Goal: Task Accomplishment & Management: Complete application form

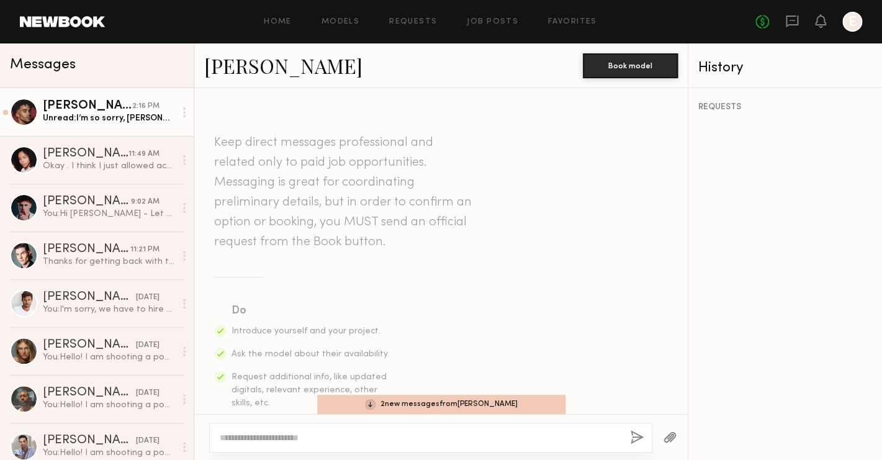
scroll to position [1319, 0]
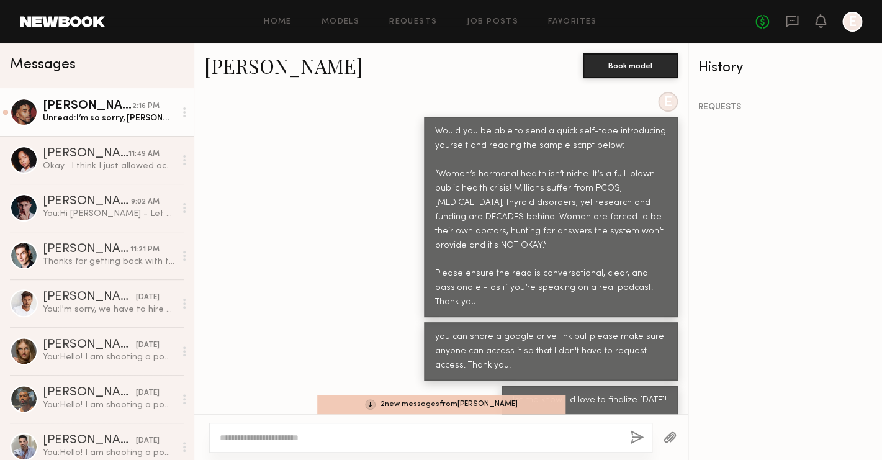
click at [136, 127] on link "Micah G. 2:16 PM Unread: I’m so sorry, Emilie. I just confirmed a booking for F…" at bounding box center [97, 112] width 194 height 48
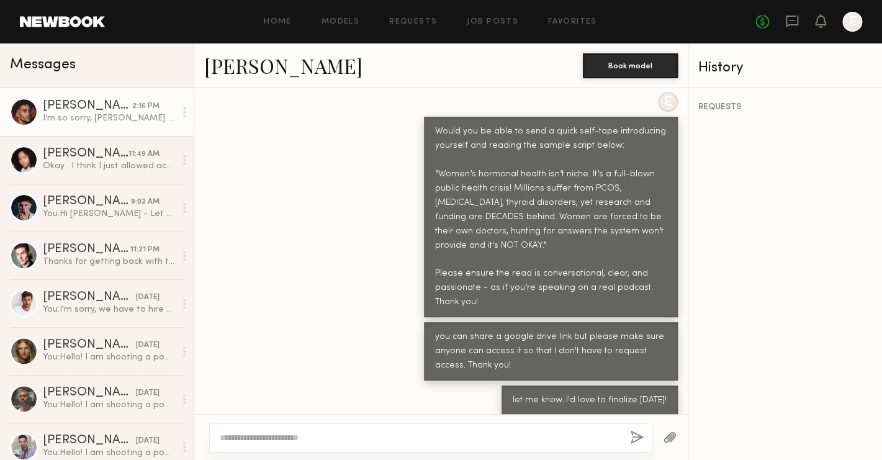
scroll to position [1609, 0]
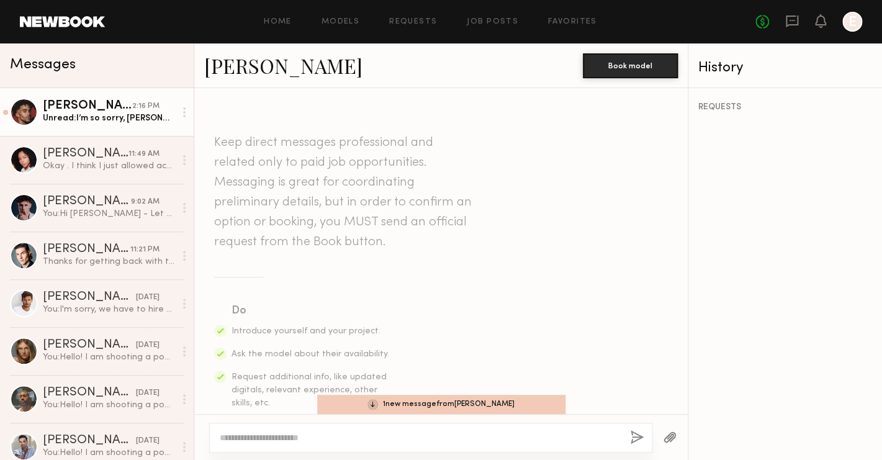
scroll to position [916, 0]
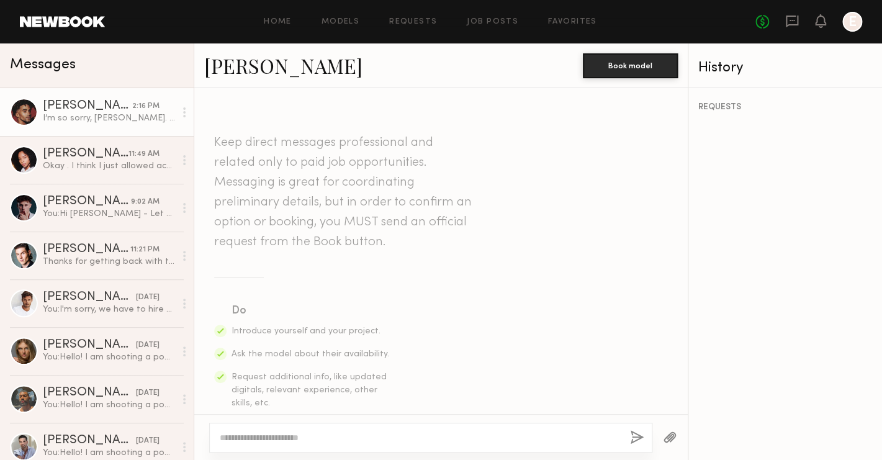
scroll to position [1514, 0]
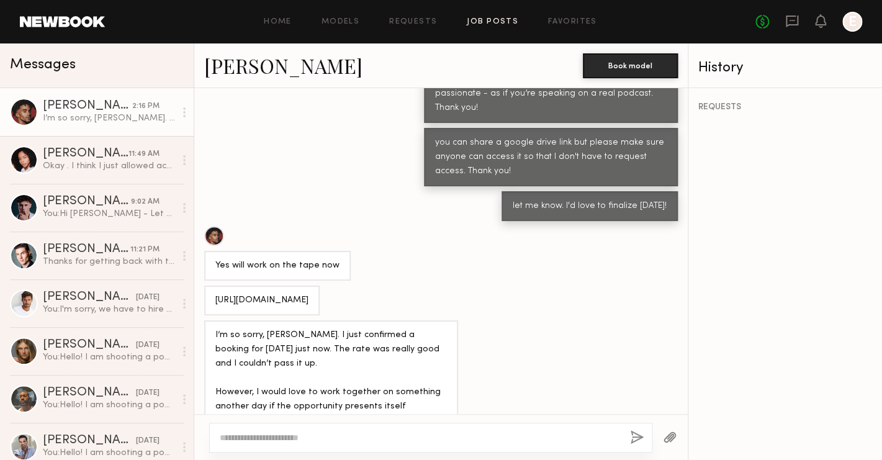
click at [501, 21] on link "Job Posts" at bounding box center [493, 22] width 52 height 8
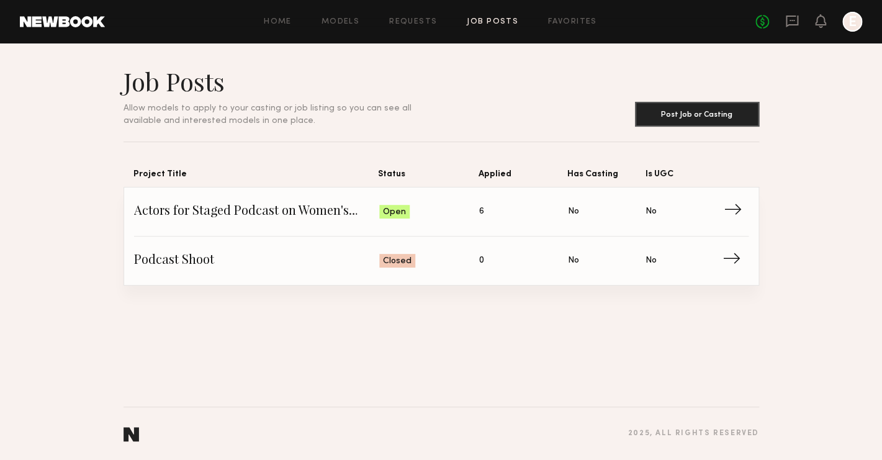
click at [350, 209] on span "Actors for Staged Podcast on Women's Hormonal Health" at bounding box center [257, 211] width 246 height 19
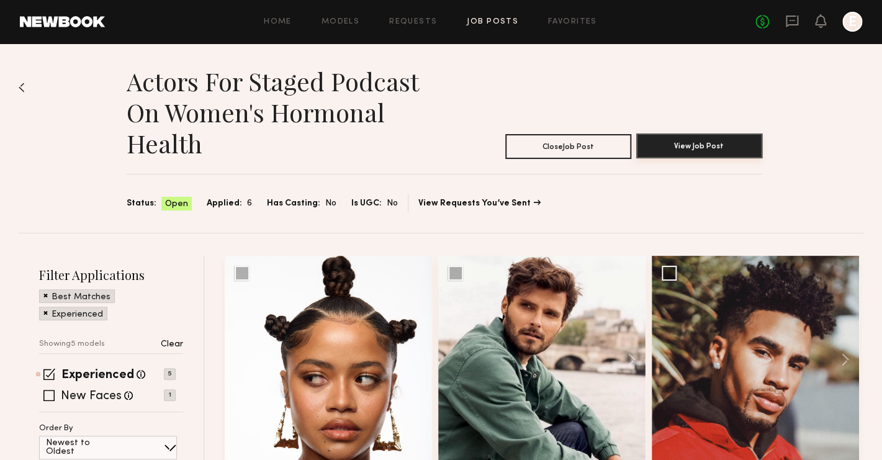
click at [690, 150] on button "View Job Post" at bounding box center [699, 145] width 126 height 25
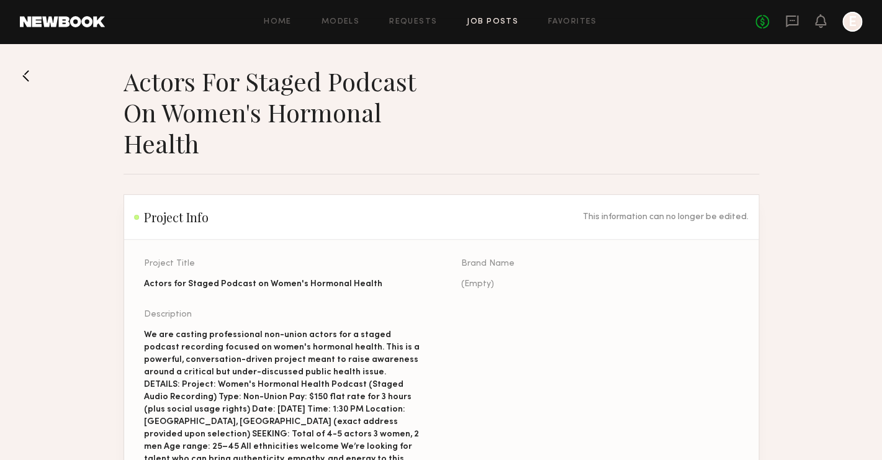
click at [507, 22] on link "Job Posts" at bounding box center [493, 22] width 52 height 8
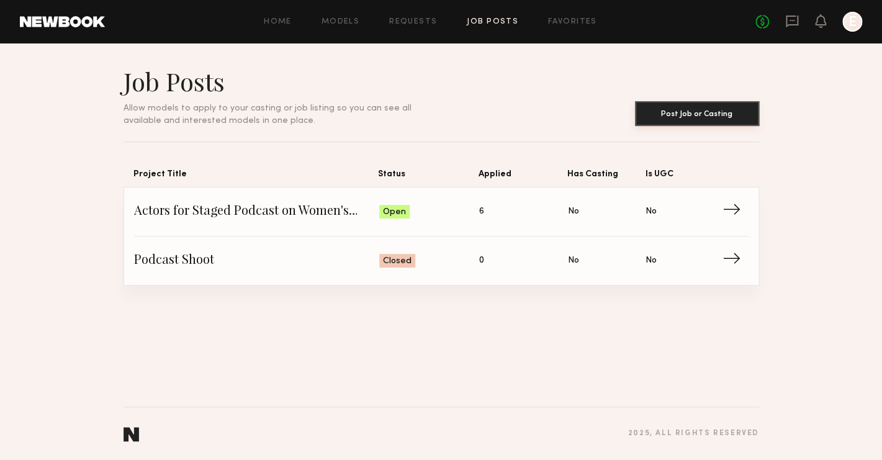
click at [689, 102] on button "Post Job or Casting" at bounding box center [697, 113] width 124 height 25
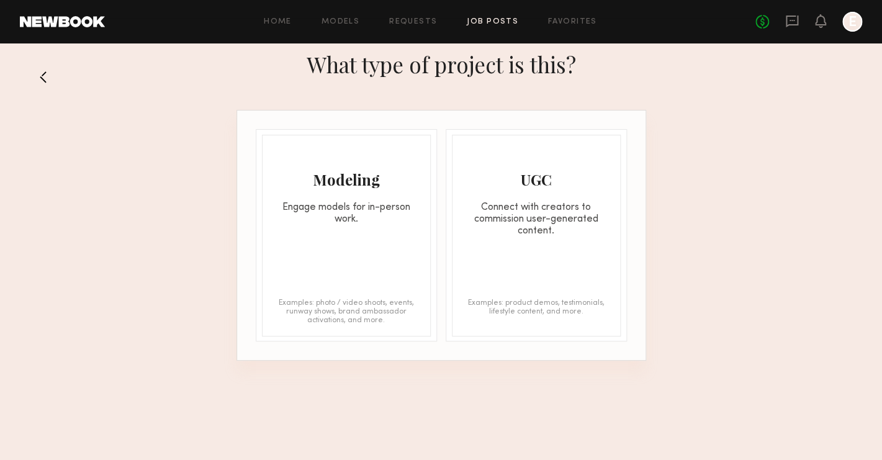
click at [387, 222] on div "Engage models for in-person work." at bounding box center [347, 214] width 168 height 24
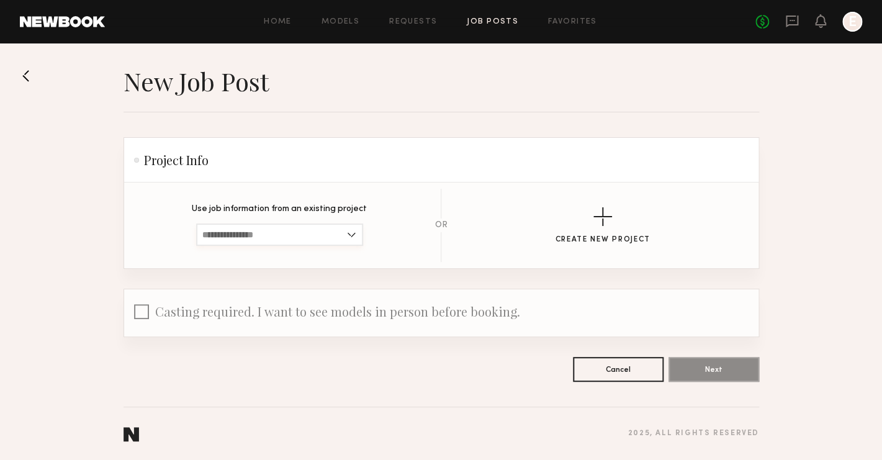
click at [352, 231] on input at bounding box center [279, 235] width 167 height 22
click at [343, 255] on span "Actors for Staged Podcast on Women's Hormonal Health" at bounding box center [279, 255] width 155 height 9
type input "**********"
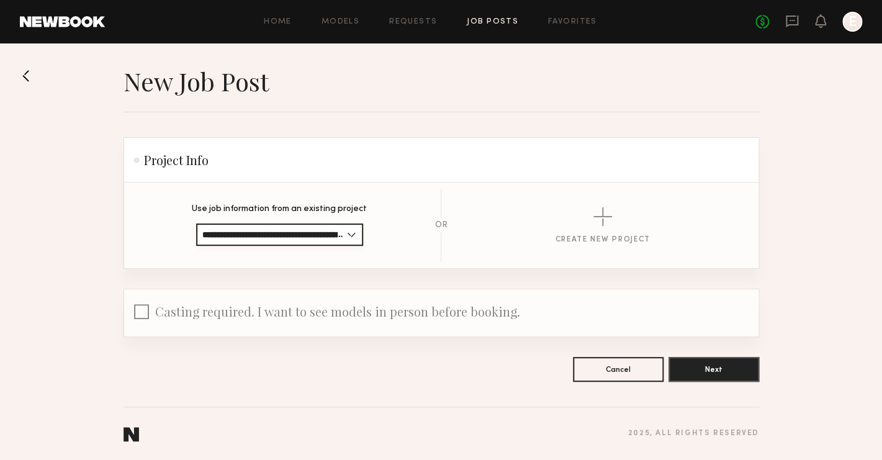
scroll to position [0, 83]
click at [720, 378] on button "Next" at bounding box center [714, 368] width 91 height 25
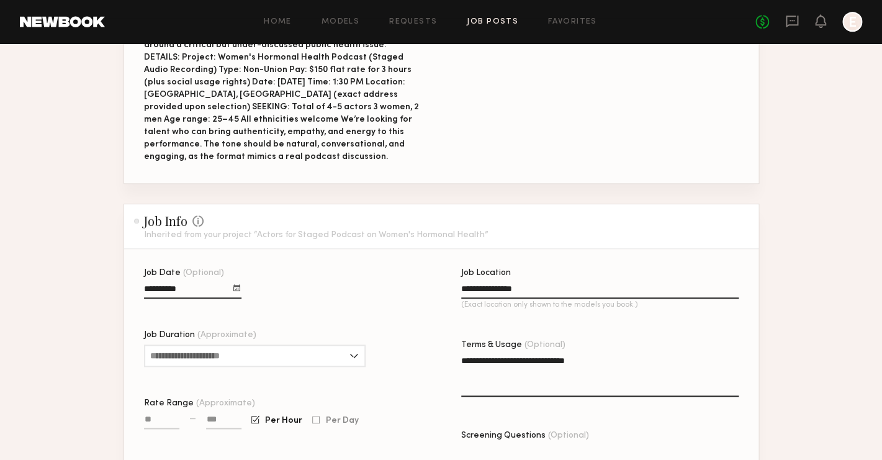
scroll to position [273, 0]
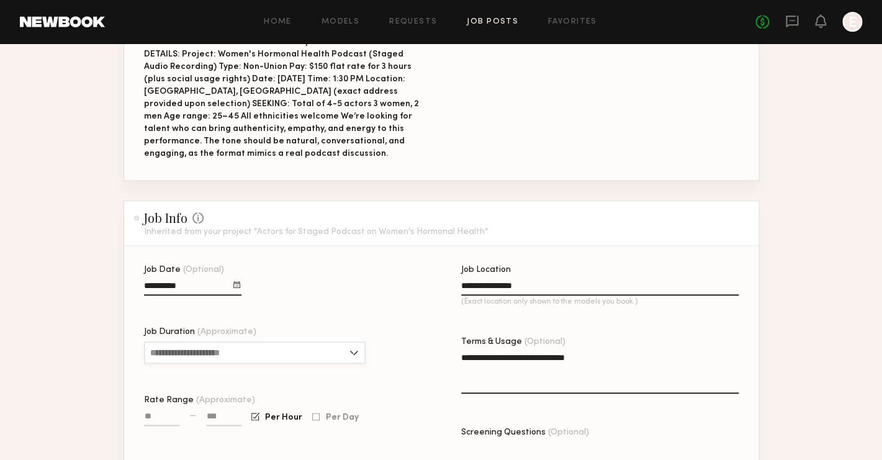
click at [265, 342] on input "Job Duration (Approximate)" at bounding box center [255, 353] width 222 height 22
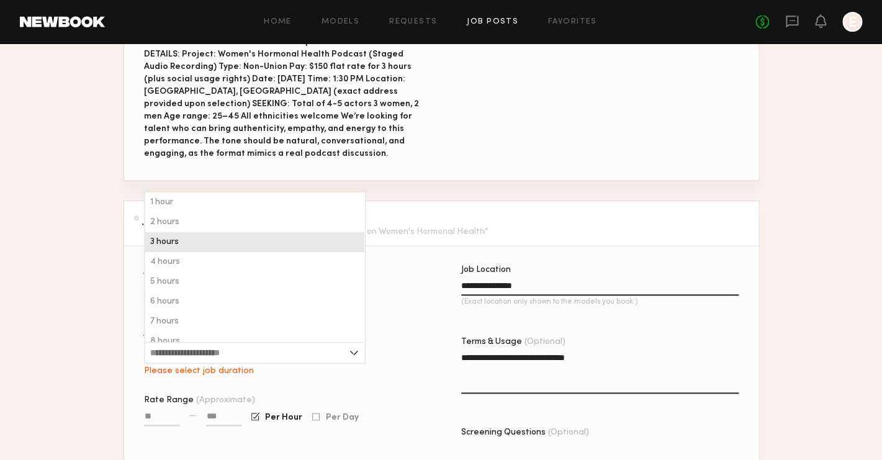
click at [253, 238] on div "3 hours" at bounding box center [254, 242] width 219 height 20
type input "*******"
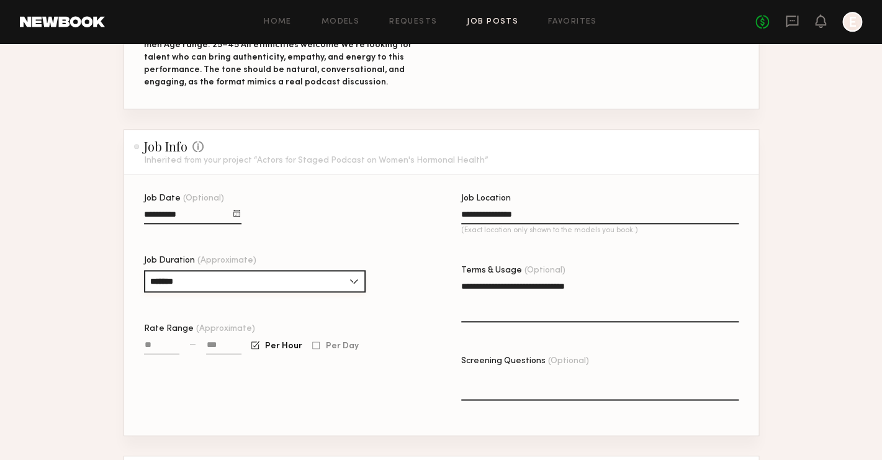
scroll to position [346, 0]
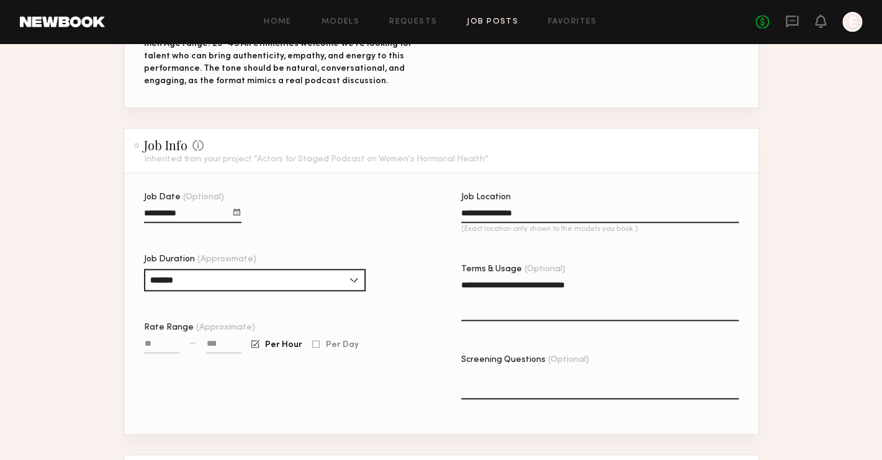
click at [150, 339] on input "Rate Range (Approximate)" at bounding box center [161, 346] width 35 height 14
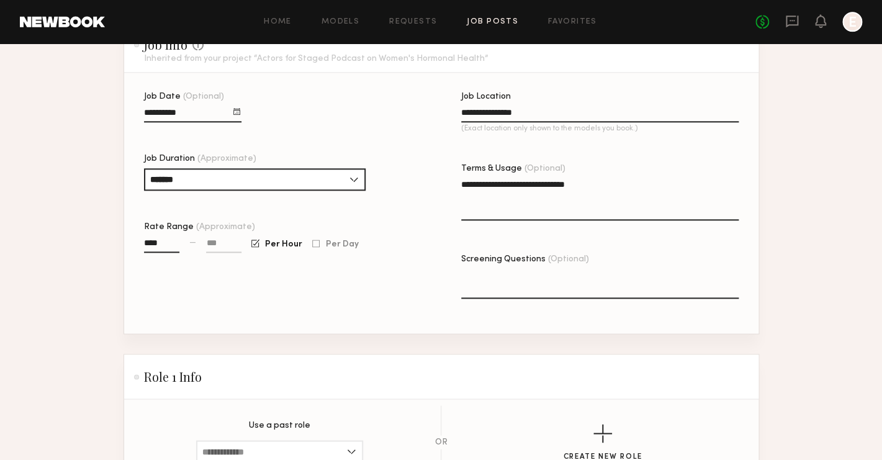
scroll to position [458, 0]
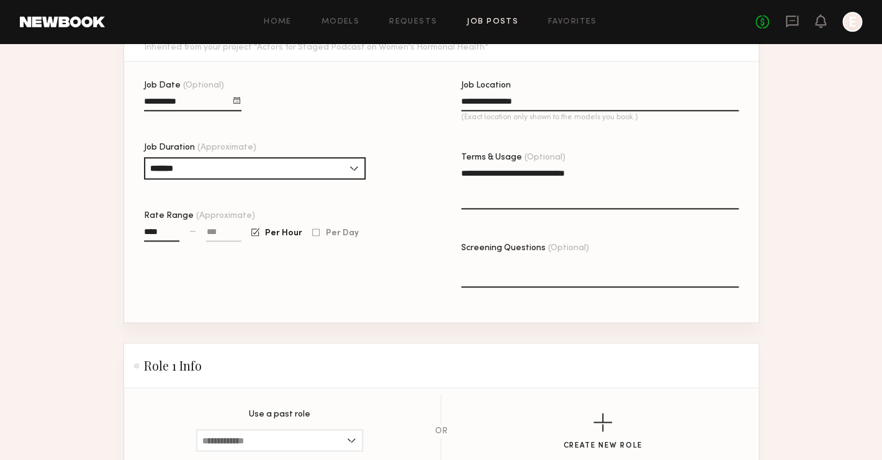
type input "****"
click at [548, 179] on textarea "**********" at bounding box center [600, 188] width 278 height 42
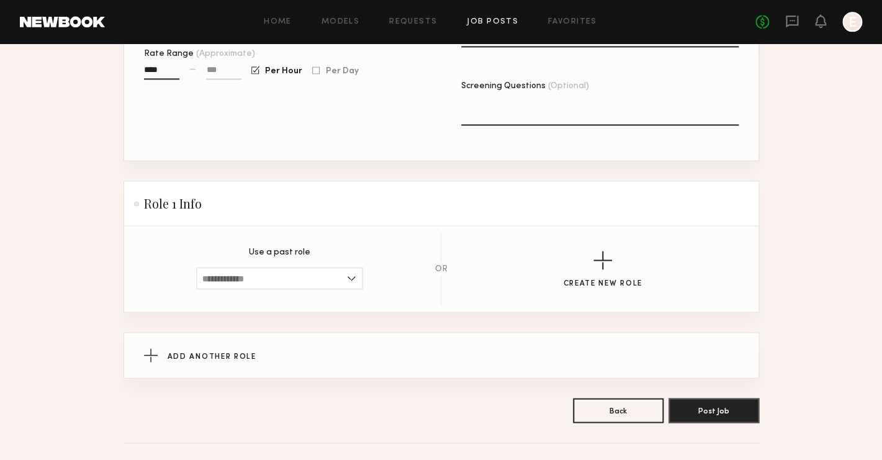
scroll to position [642, 0]
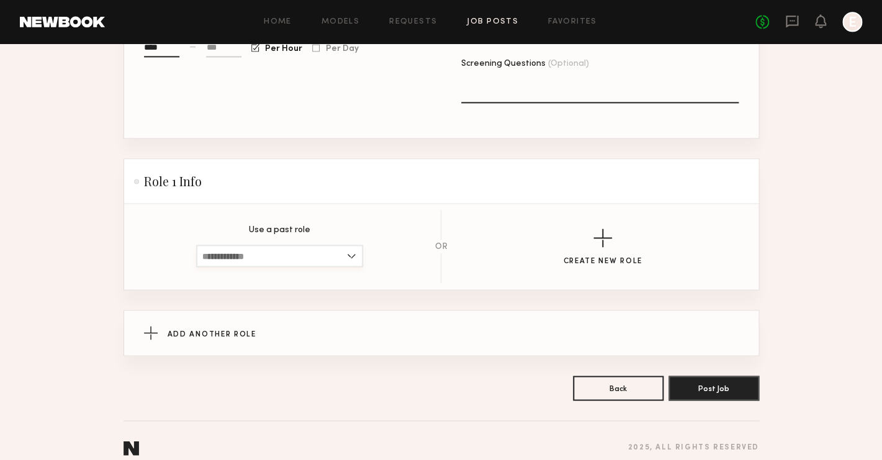
click at [342, 245] on input at bounding box center [279, 256] width 167 height 22
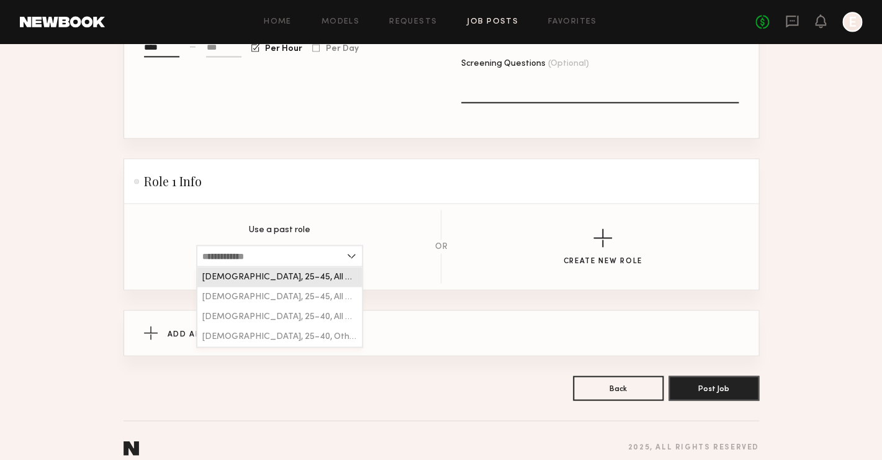
click at [332, 267] on div "[DEMOGRAPHIC_DATA], 25–45, All ethnicities" at bounding box center [279, 277] width 165 height 20
type input "**********"
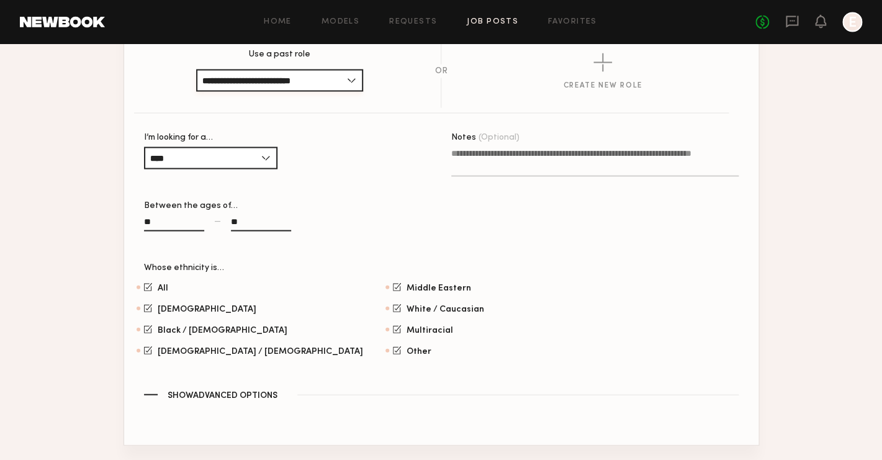
scroll to position [959, 0]
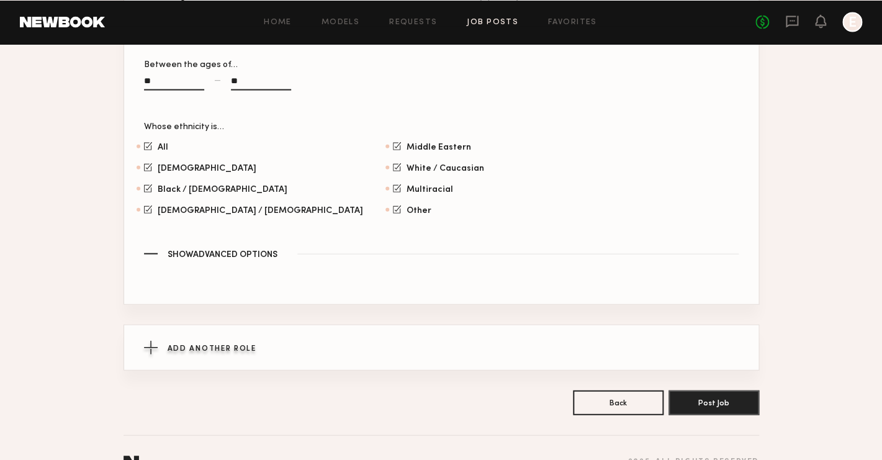
click at [283, 337] on div "Add Another Role" at bounding box center [441, 347] width 595 height 45
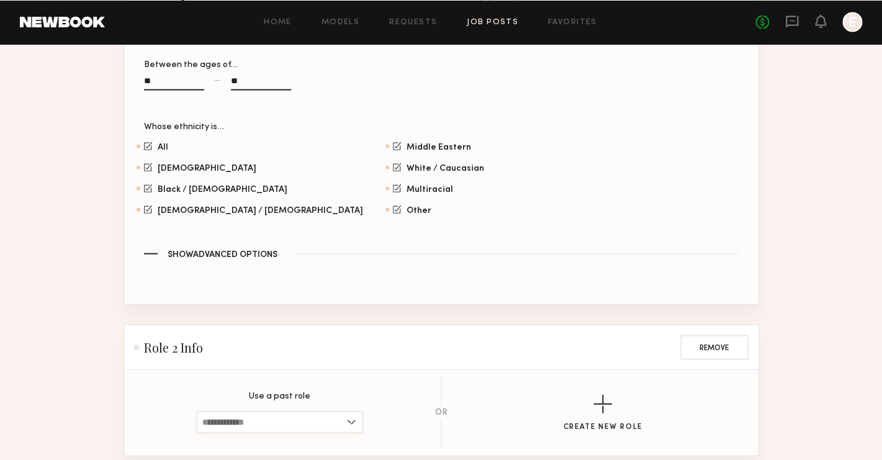
click at [252, 410] on input at bounding box center [279, 421] width 167 height 22
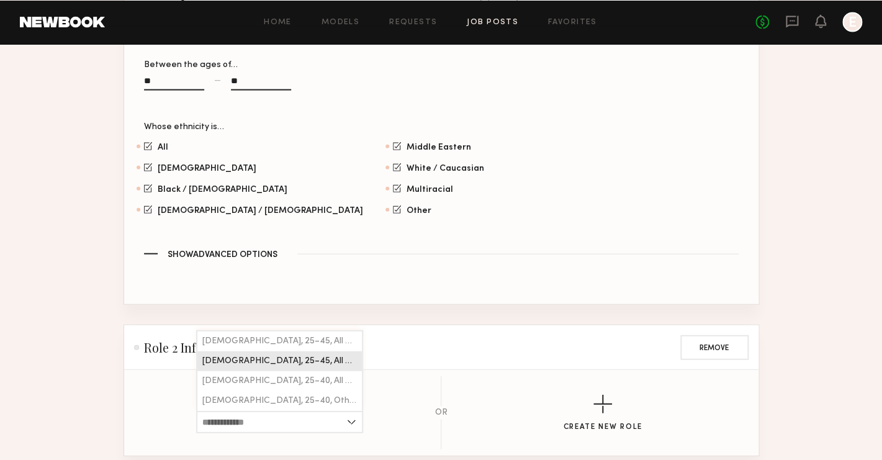
click at [263, 356] on span "[DEMOGRAPHIC_DATA], 25–45, All ethnicities" at bounding box center [279, 360] width 155 height 9
type input "**********"
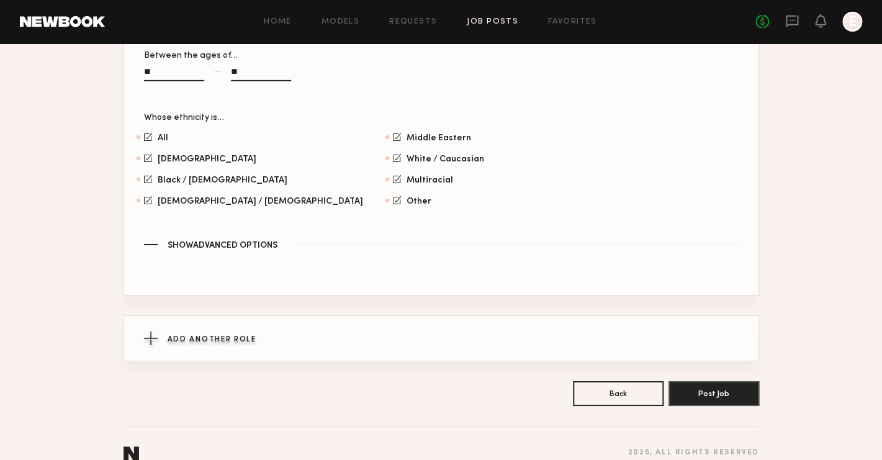
click at [234, 332] on div "Add Another Role" at bounding box center [441, 338] width 595 height 45
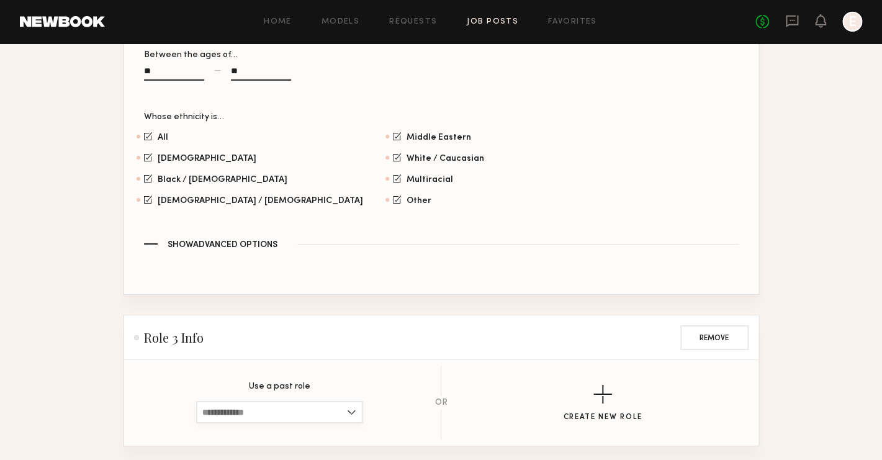
click at [242, 401] on input at bounding box center [279, 412] width 167 height 22
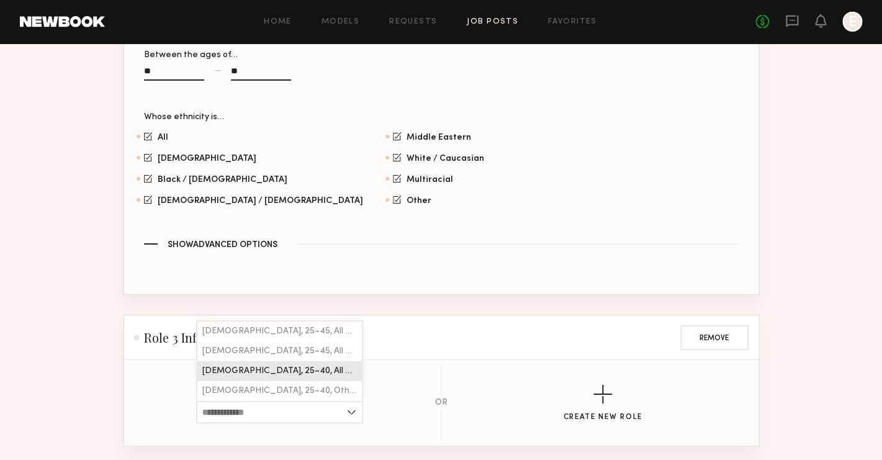
click at [300, 367] on span "[DEMOGRAPHIC_DATA], 25–40, All ethnicities" at bounding box center [279, 371] width 155 height 9
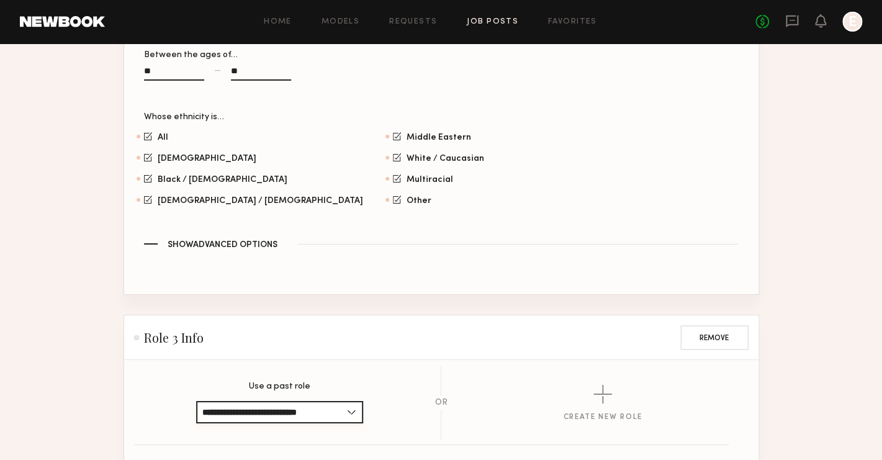
type input "**********"
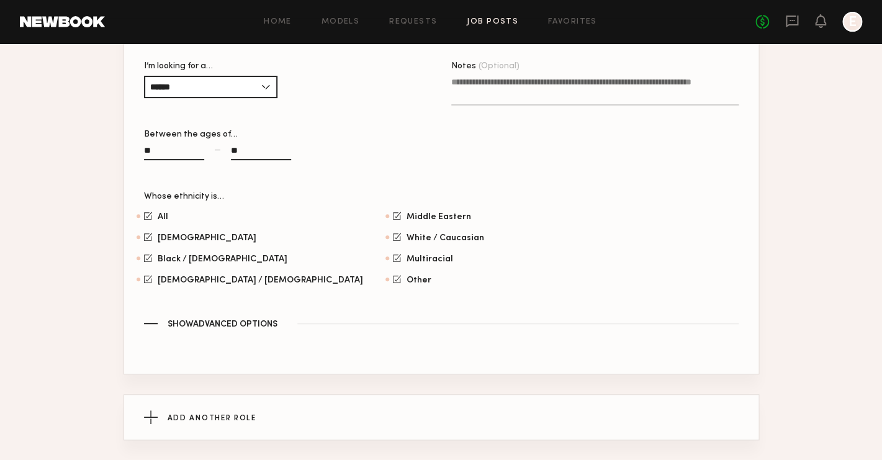
scroll to position [1930, 0]
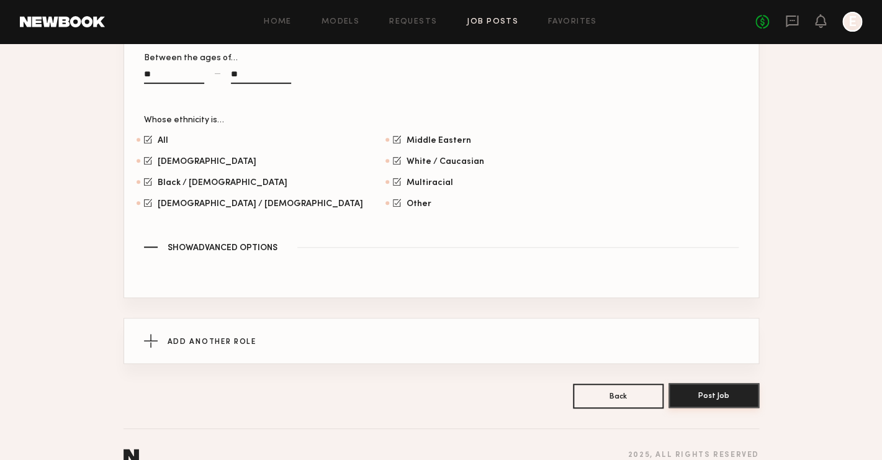
click at [707, 383] on button "Post Job" at bounding box center [714, 395] width 91 height 25
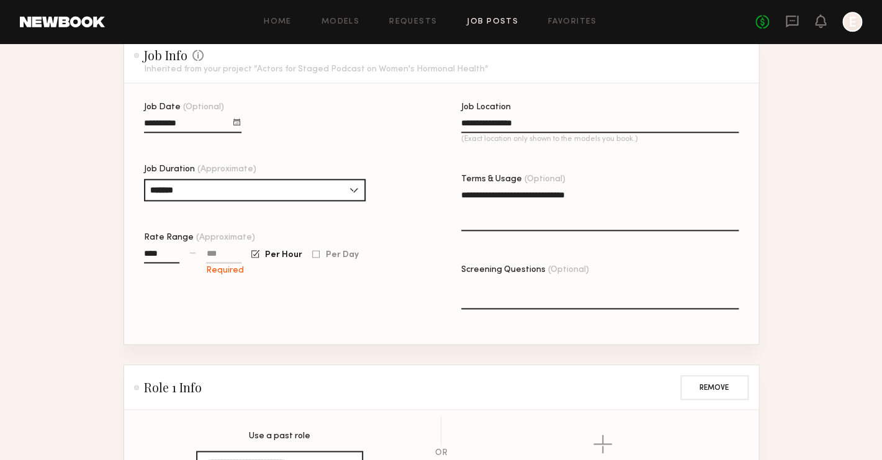
scroll to position [324, 0]
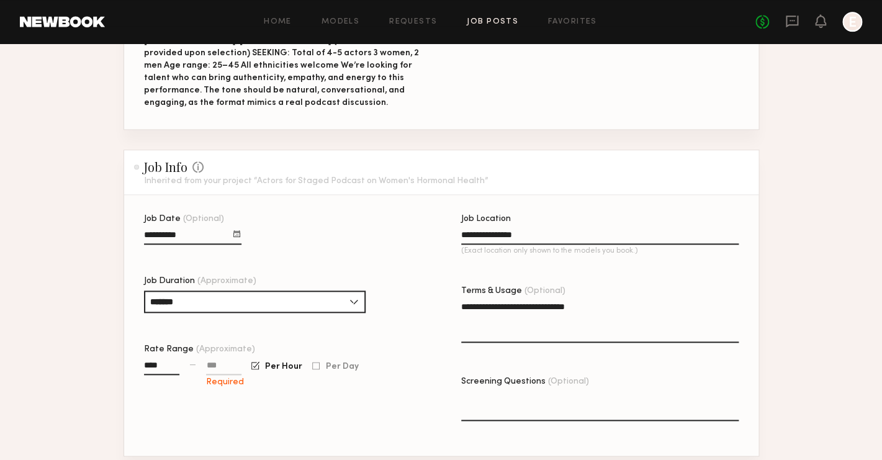
click at [212, 361] on input at bounding box center [223, 368] width 35 height 14
type input "****"
click at [253, 404] on div "**********" at bounding box center [283, 335] width 278 height 241
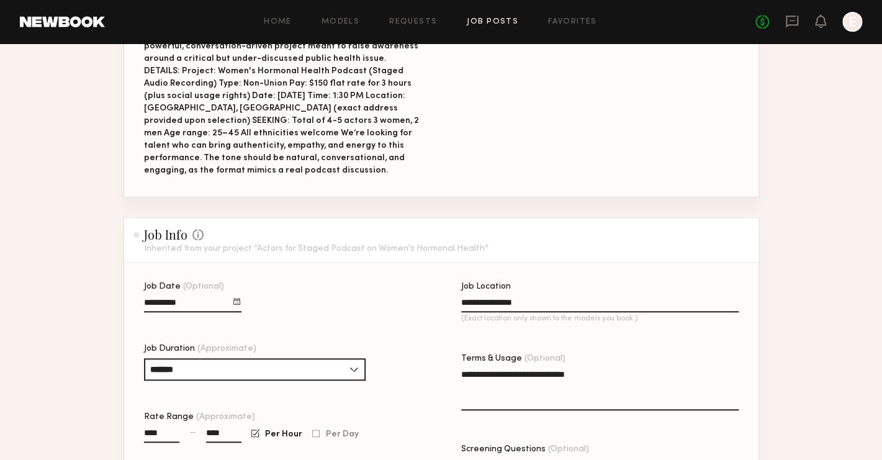
scroll to position [256, 0]
click at [178, 429] on input "****" at bounding box center [161, 436] width 35 height 14
type input "****"
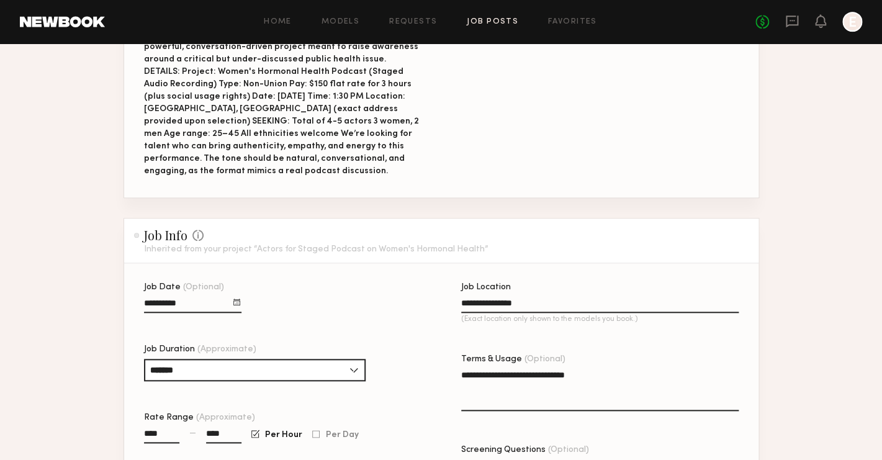
type input "****"
click at [274, 432] on span "Per Hour" at bounding box center [283, 435] width 37 height 7
click at [316, 430] on div at bounding box center [315, 434] width 7 height 8
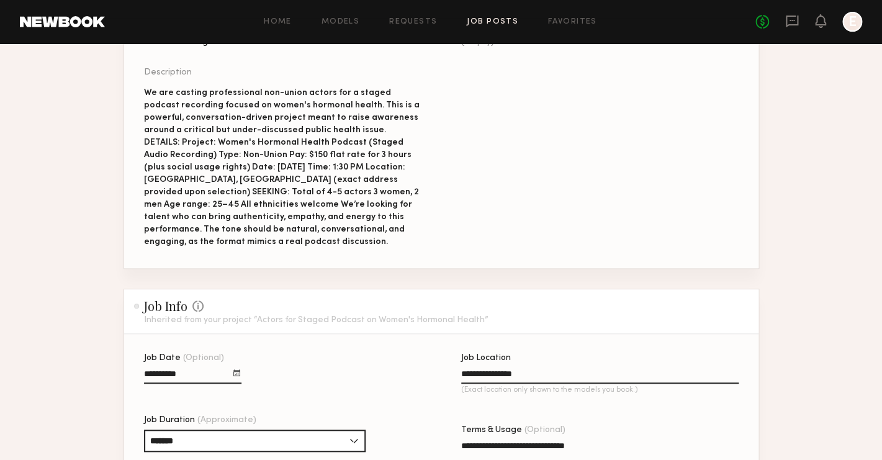
scroll to position [184, 0]
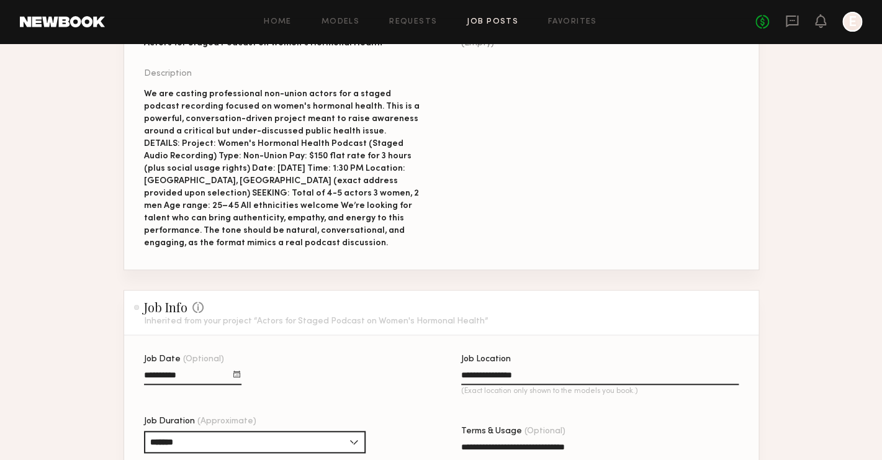
click at [345, 224] on div "We are casting professional non-union actors for a staged podcast recording foc…" at bounding box center [283, 168] width 278 height 161
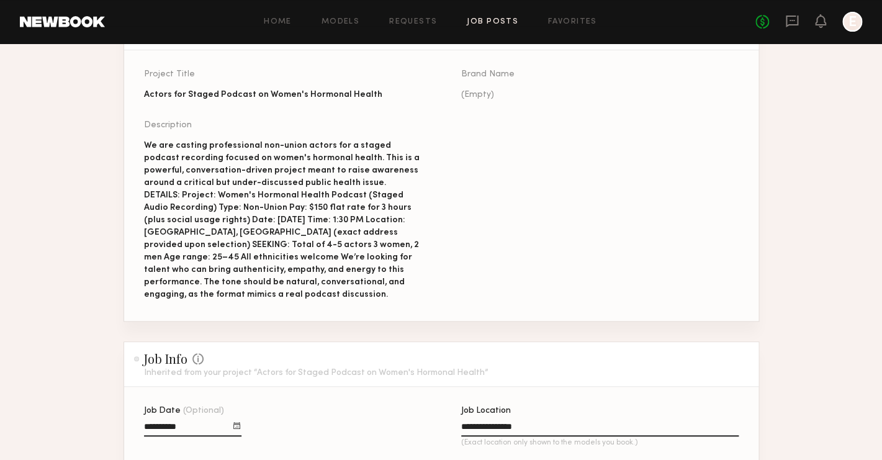
click at [224, 208] on div "We are casting professional non-union actors for a staged podcast recording foc…" at bounding box center [283, 220] width 278 height 161
click at [243, 208] on div "We are casting professional non-union actors for a staged podcast recording foc…" at bounding box center [283, 220] width 278 height 161
click at [248, 209] on div "We are casting professional non-union actors for a staged podcast recording foc…" at bounding box center [283, 220] width 278 height 161
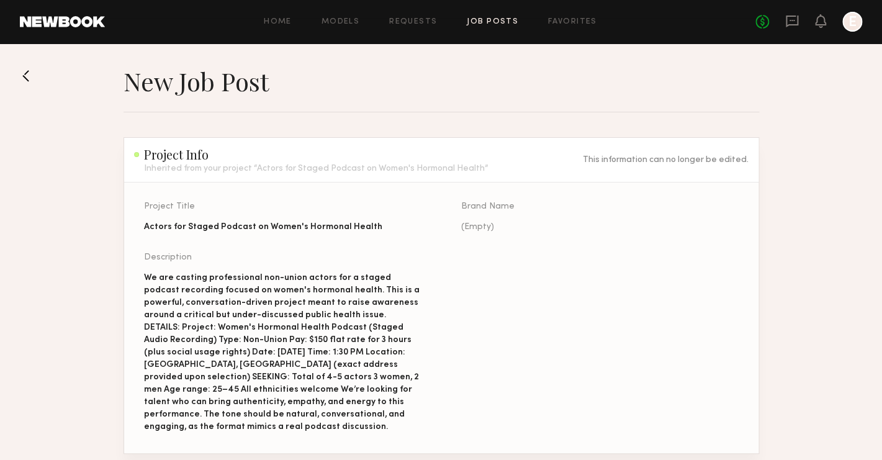
scroll to position [67, 0]
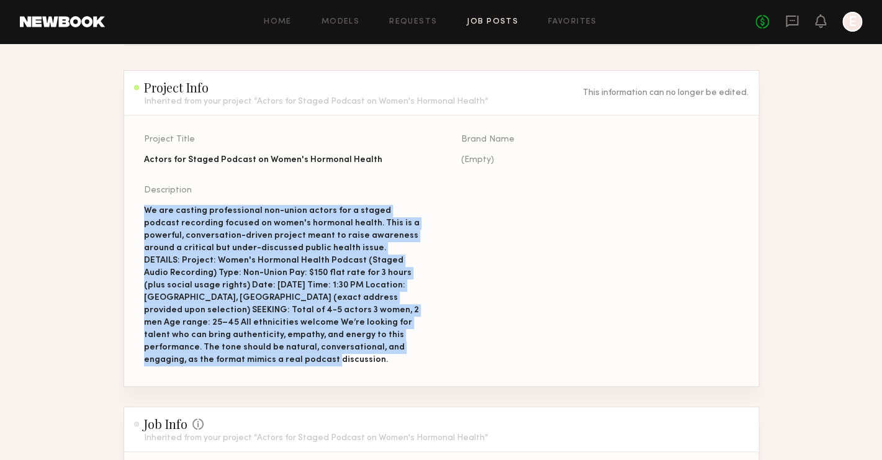
drag, startPoint x: 143, startPoint y: 211, endPoint x: 394, endPoint y: 350, distance: 287.4
click at [394, 350] on section "Project Title Actors for Staged Podcast on Women's Hormonal Health Brand Name (…" at bounding box center [441, 250] width 635 height 271
copy div "We are casting professional non-union actors for a staged podcast recording foc…"
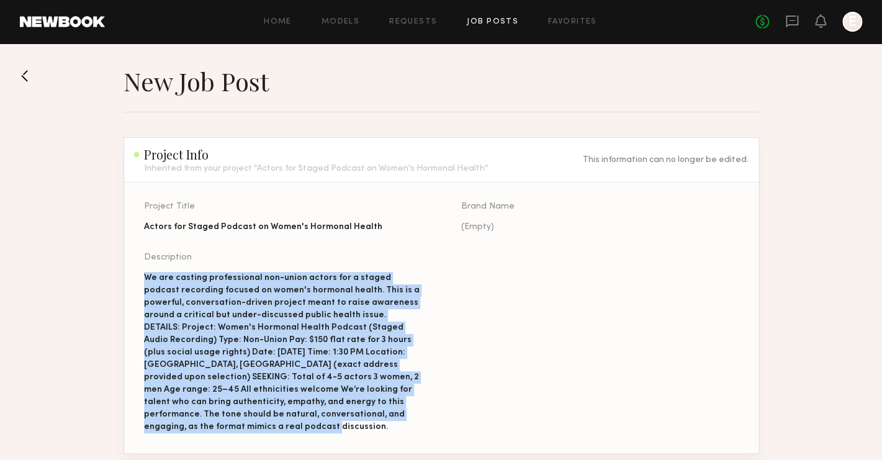
click at [27, 77] on button at bounding box center [30, 76] width 20 height 20
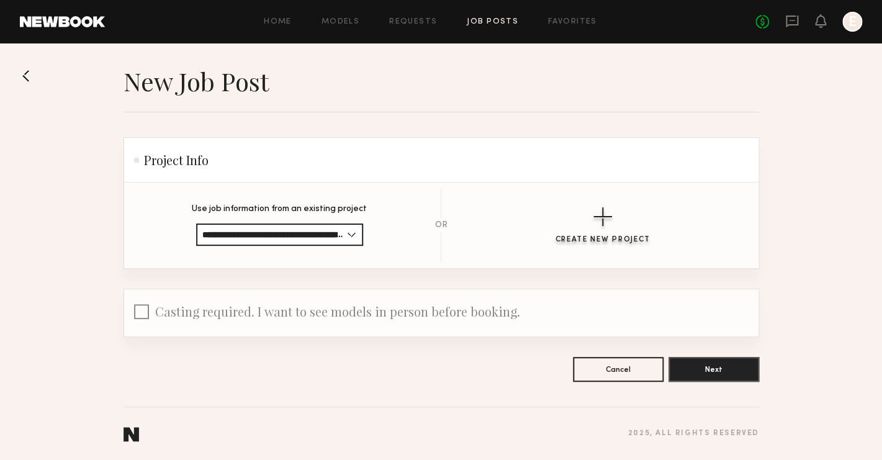
click at [618, 217] on button "Create New Project" at bounding box center [603, 225] width 96 height 37
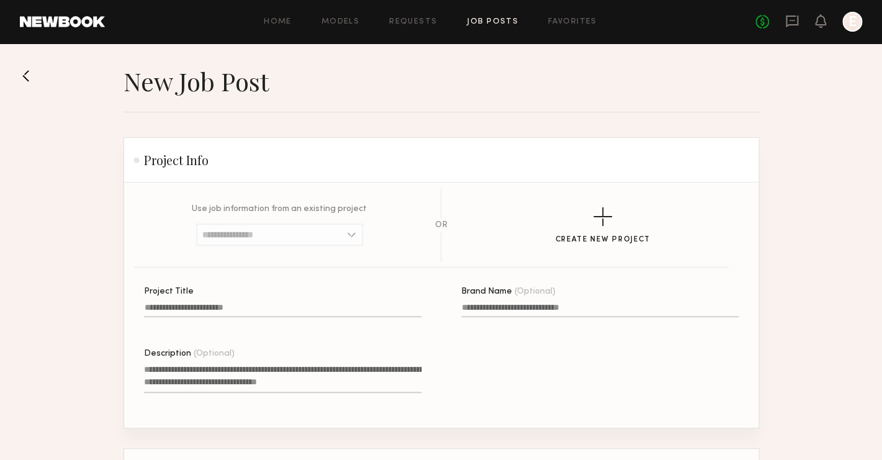
click at [305, 306] on input "Project Title" at bounding box center [283, 310] width 278 height 14
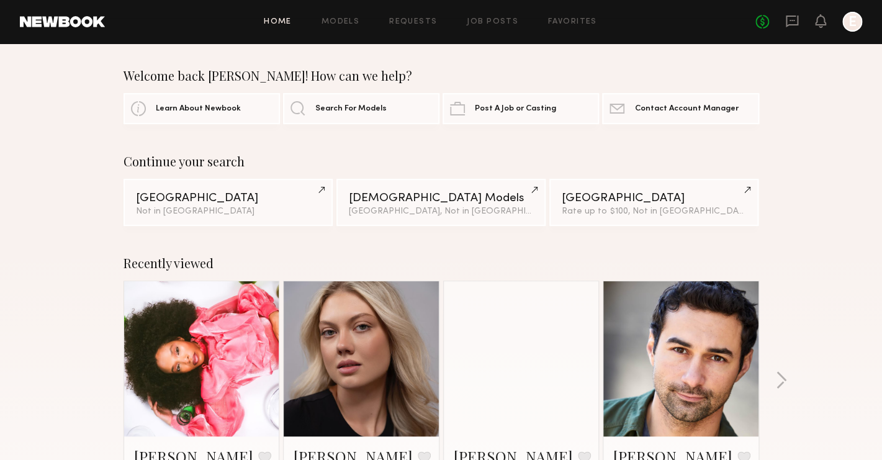
click at [501, 17] on div "Home Models Requests Job Posts Favorites Sign Out No fees up to $5,000 E" at bounding box center [484, 22] width 758 height 20
click at [495, 23] on link "Job Posts" at bounding box center [493, 22] width 52 height 8
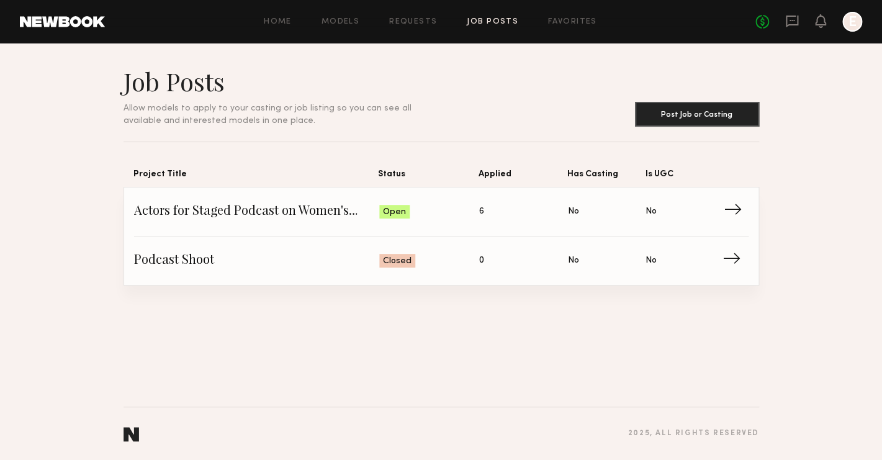
click at [205, 208] on span "Actors for Staged Podcast on Women's Hormonal Health" at bounding box center [257, 211] width 246 height 19
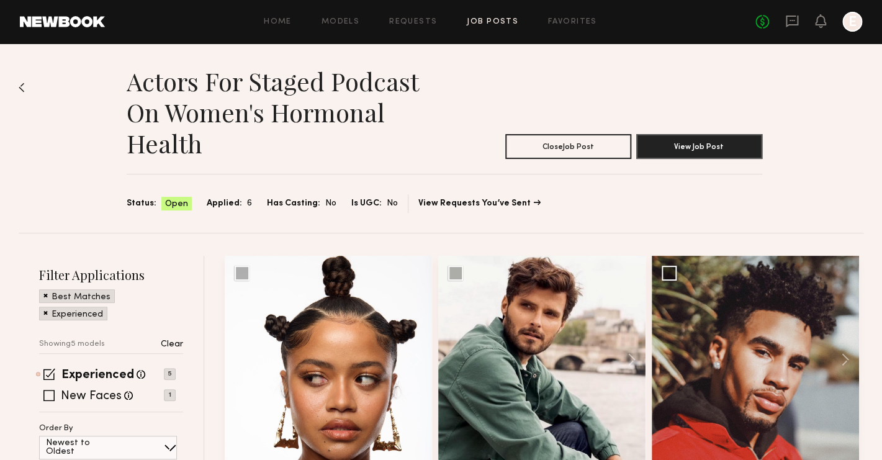
click at [800, 20] on div "No fees up to $5,000 E" at bounding box center [809, 22] width 107 height 20
click at [790, 25] on icon at bounding box center [792, 22] width 12 height 12
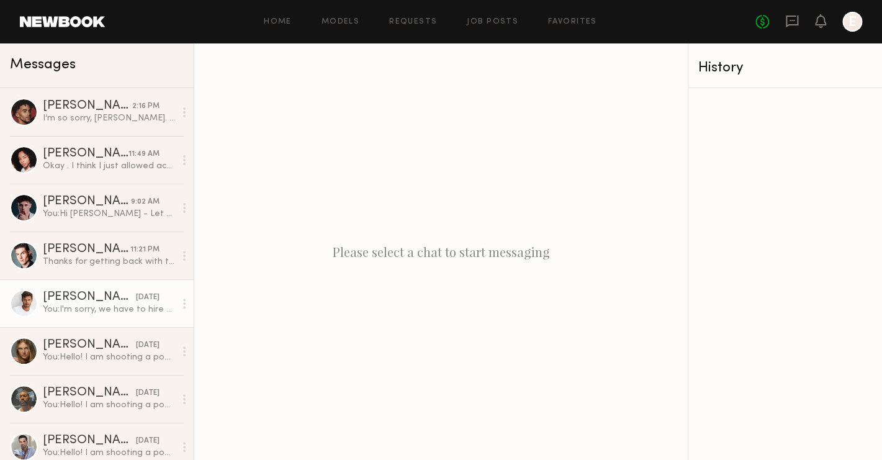
click at [94, 291] on div "[PERSON_NAME]" at bounding box center [89, 297] width 93 height 12
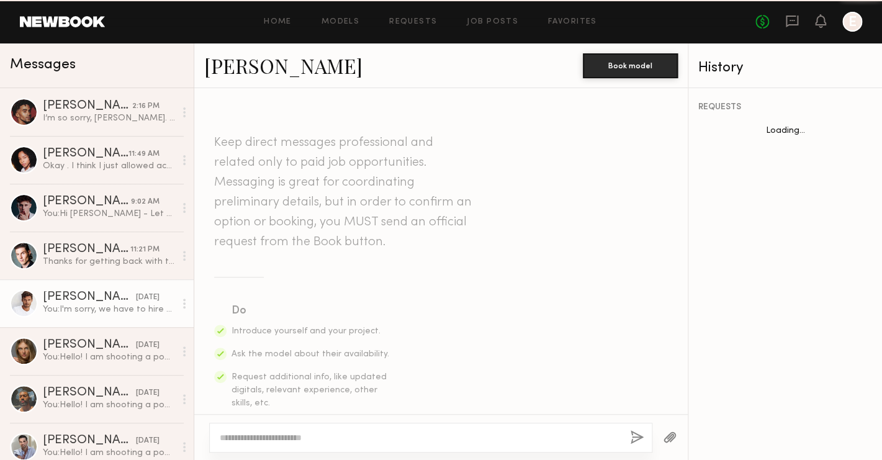
scroll to position [970, 0]
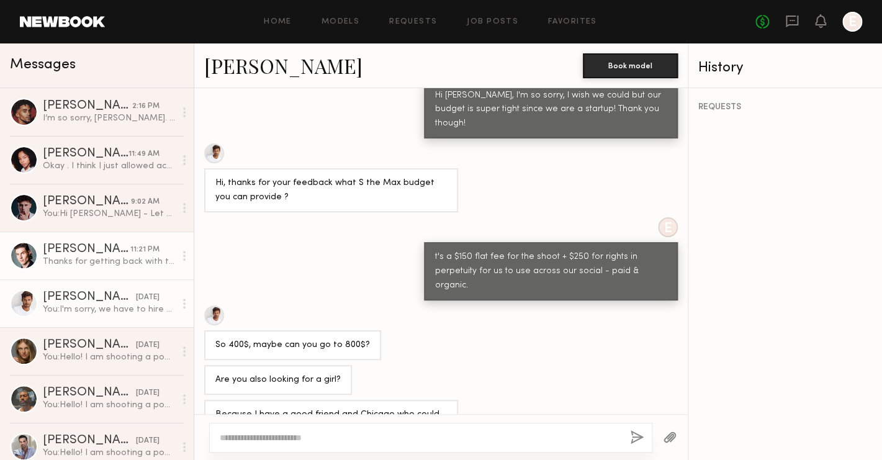
click at [107, 247] on div "[PERSON_NAME]" at bounding box center [87, 249] width 88 height 12
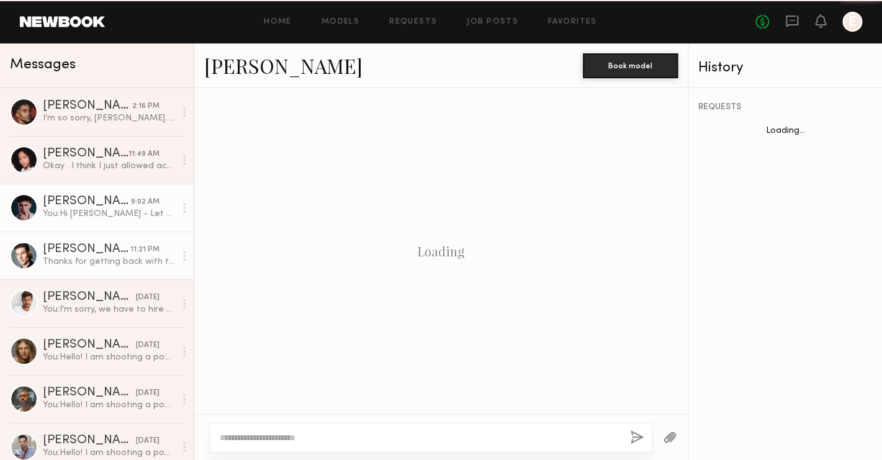
scroll to position [851, 0]
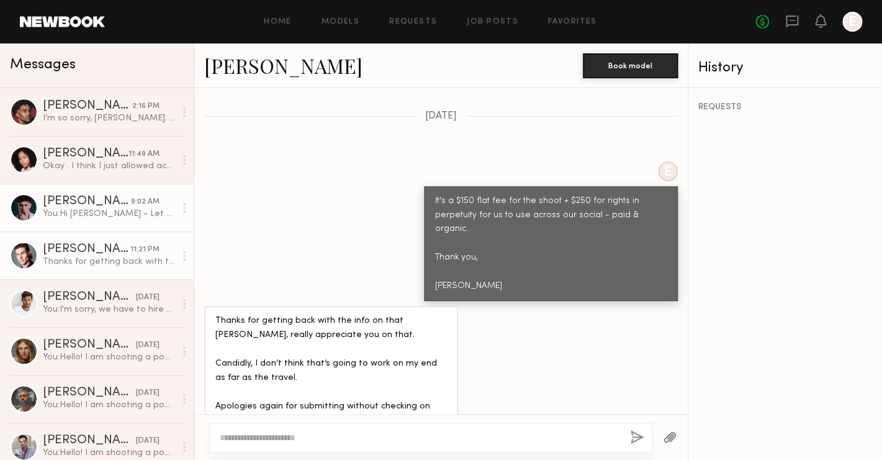
click at [104, 206] on div "[PERSON_NAME]" at bounding box center [87, 202] width 88 height 12
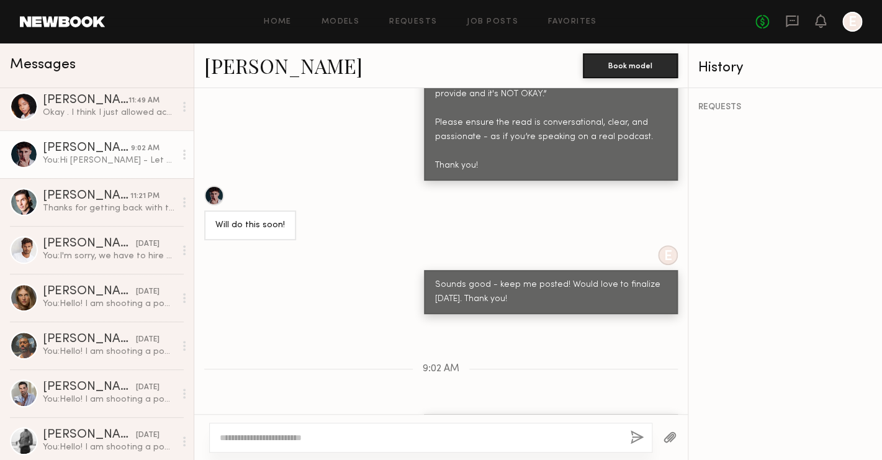
scroll to position [1551, 0]
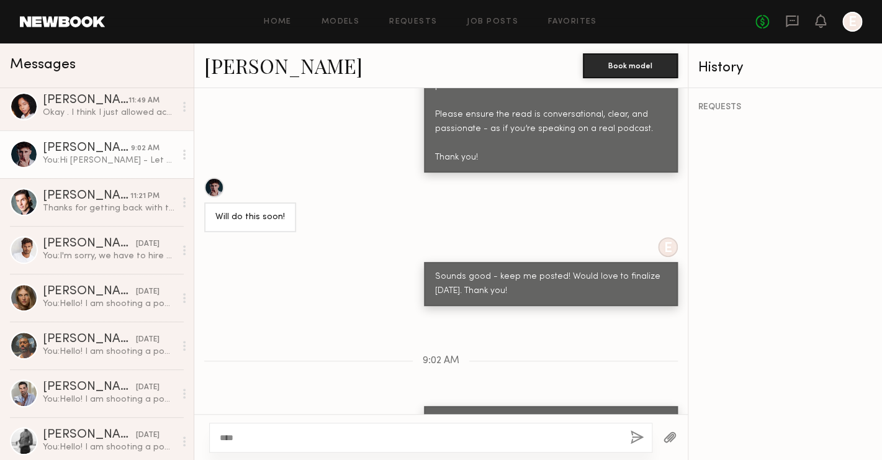
type textarea "****"
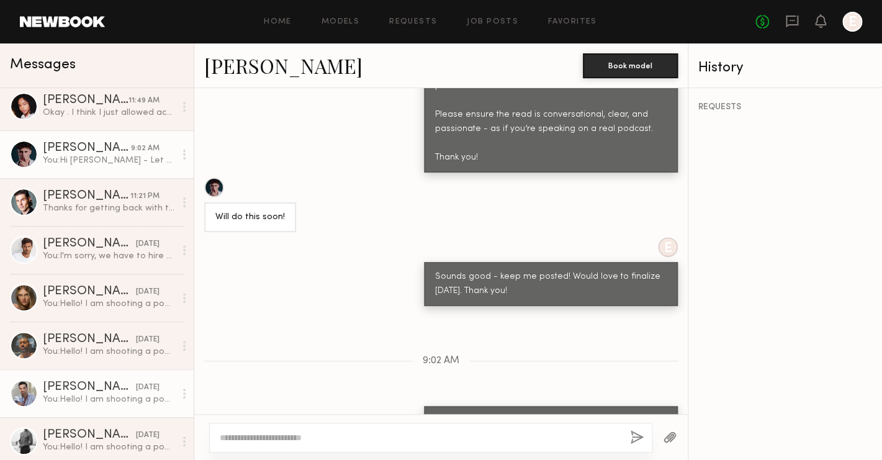
click at [50, 377] on link "Clark L. 10/10/2025 You: Hello! I am shooting a podcast based on Women's Hormon…" at bounding box center [97, 393] width 194 height 48
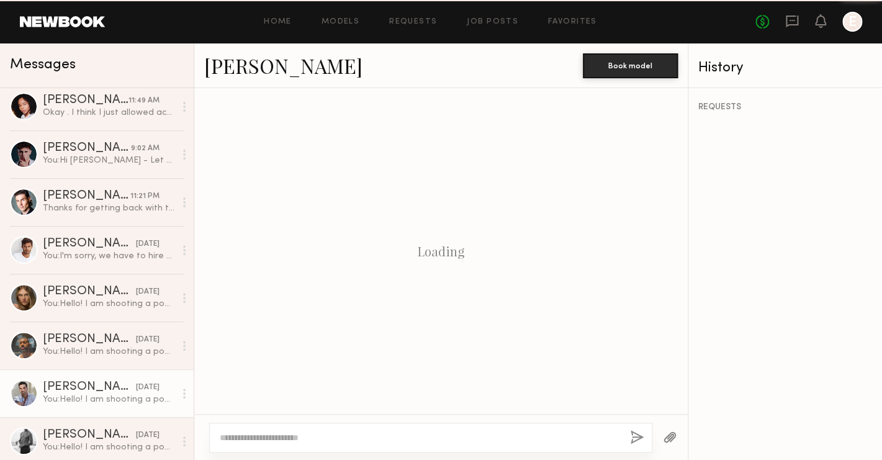
scroll to position [716, 0]
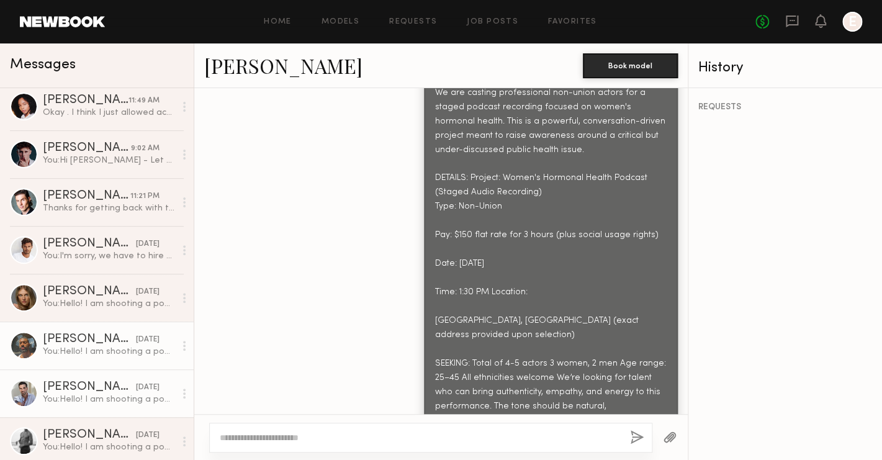
click at [62, 346] on div "[PERSON_NAME]" at bounding box center [89, 339] width 93 height 12
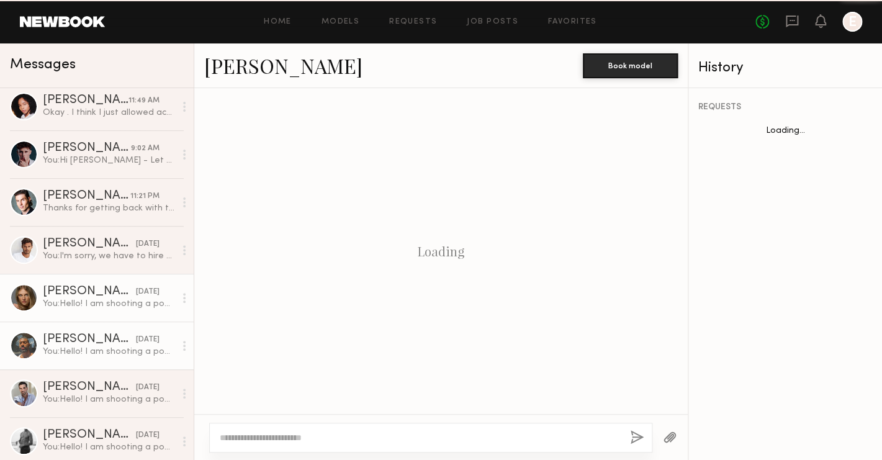
scroll to position [716, 0]
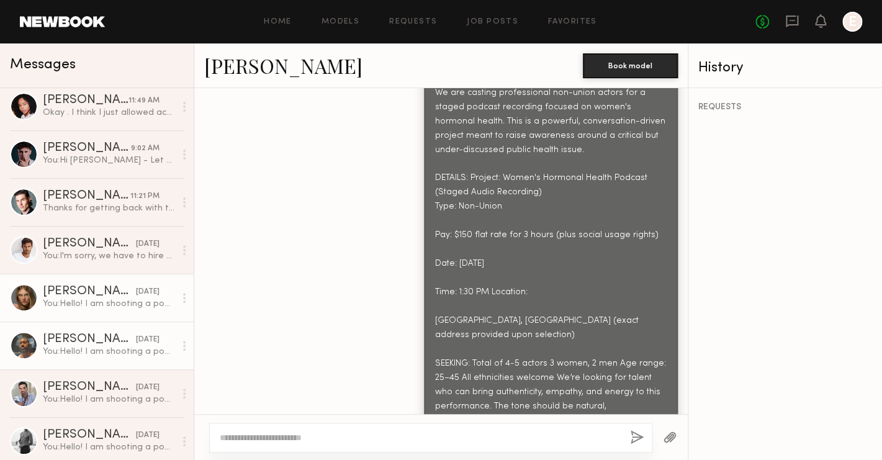
click at [72, 313] on link "Aleksandra G. 10/10/2025 You: Hello! I am shooting a podcast based on Women's H…" at bounding box center [97, 298] width 194 height 48
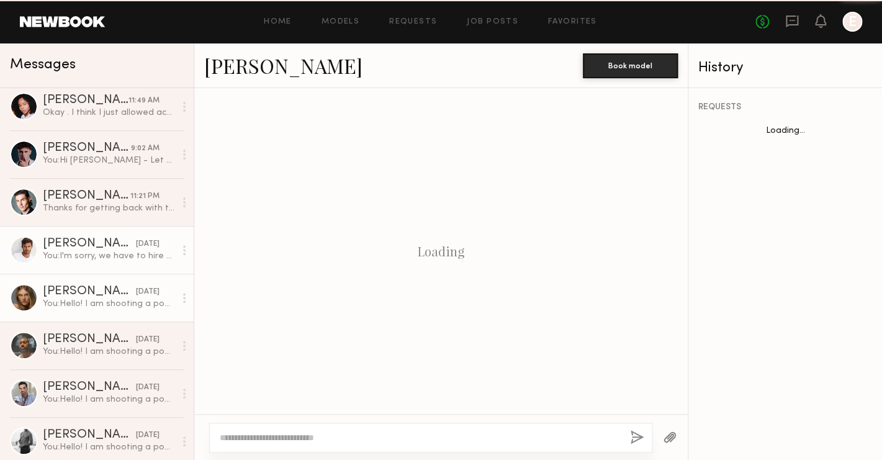
scroll to position [716, 0]
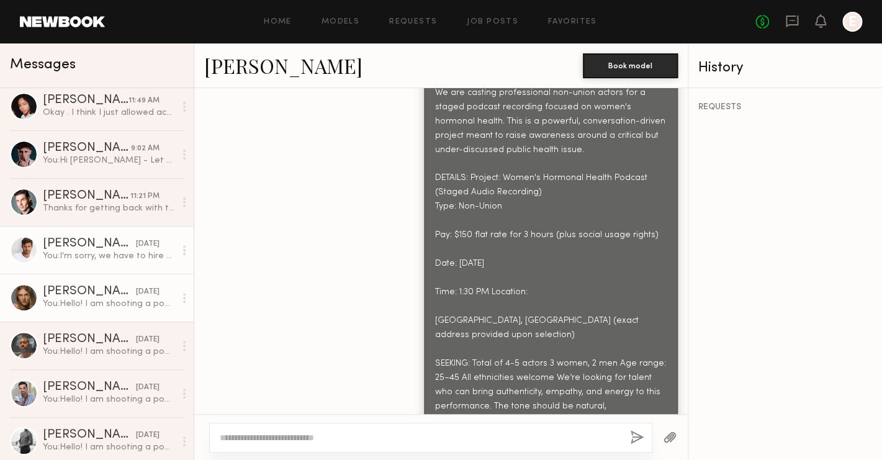
click at [84, 257] on div "You: I'm sorry, we have to hire approximately 5 people our budget is $400 a per…" at bounding box center [109, 256] width 132 height 12
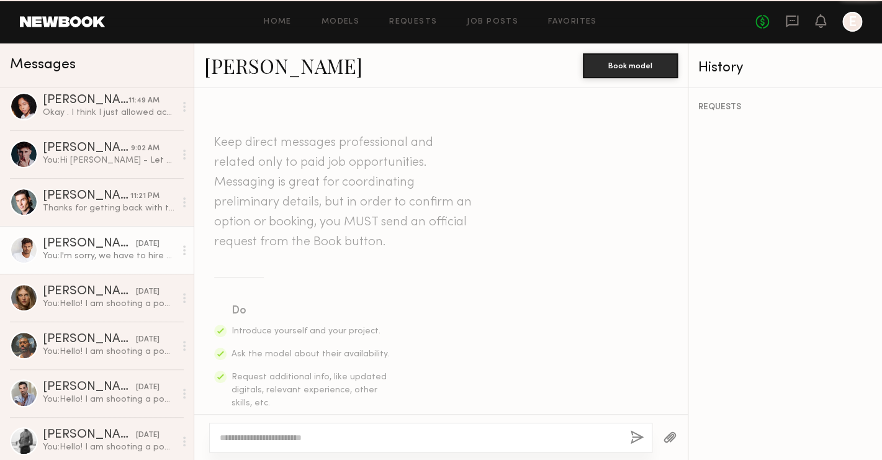
scroll to position [970, 0]
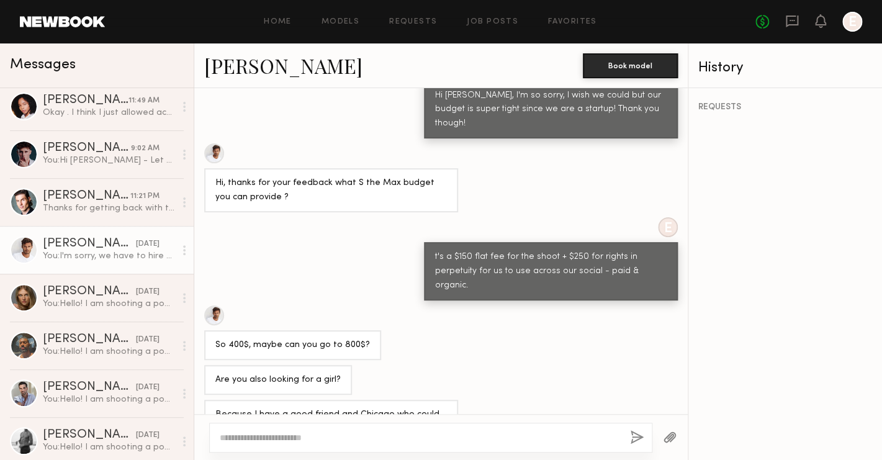
click at [95, 236] on link "Cédric C. yesterday You: I'm sorry, we have to hire approximately 5 people our …" at bounding box center [97, 250] width 194 height 48
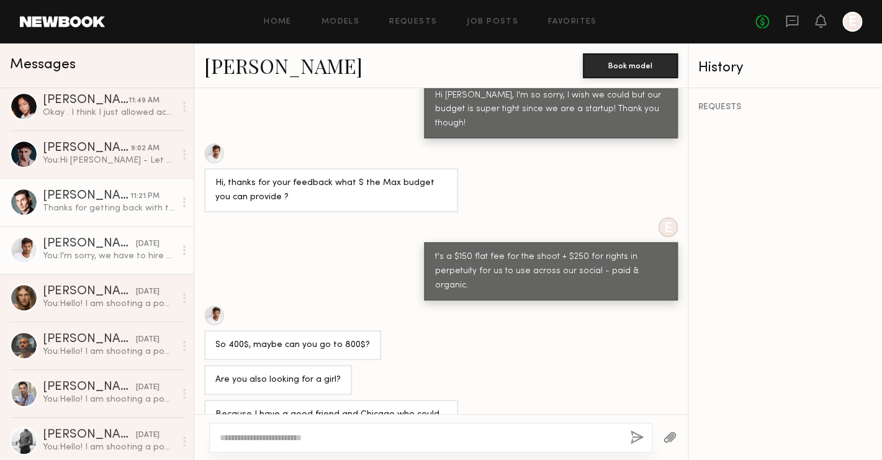
click at [94, 207] on div "Thanks for getting back with the info on that [PERSON_NAME], really appreciate …" at bounding box center [109, 208] width 132 height 12
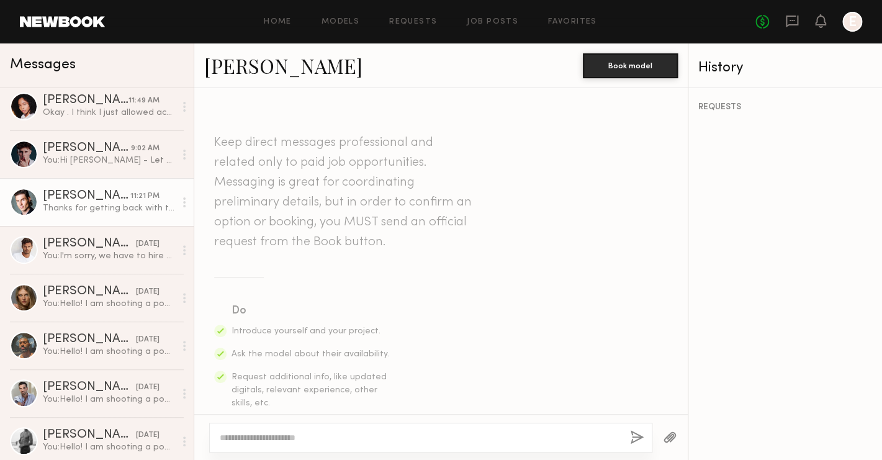
scroll to position [851, 0]
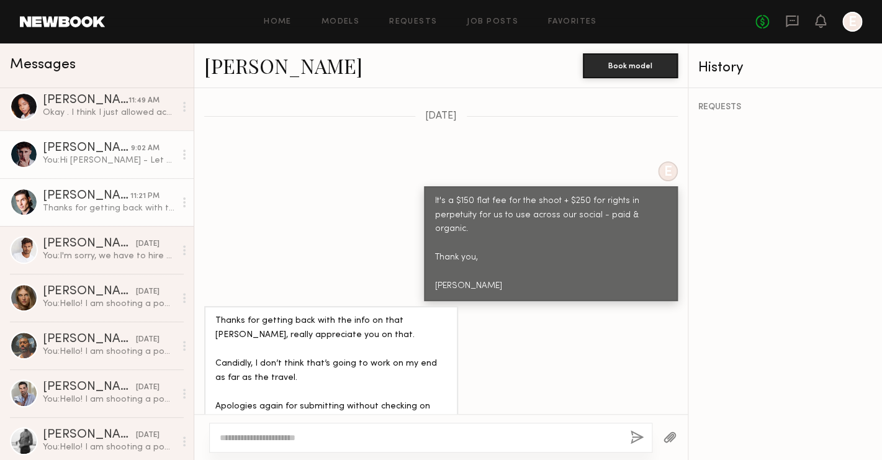
click at [101, 156] on div "You: Hi Josiah - Let me know if you'd still like to submit for this! I'm finali…" at bounding box center [109, 161] width 132 height 12
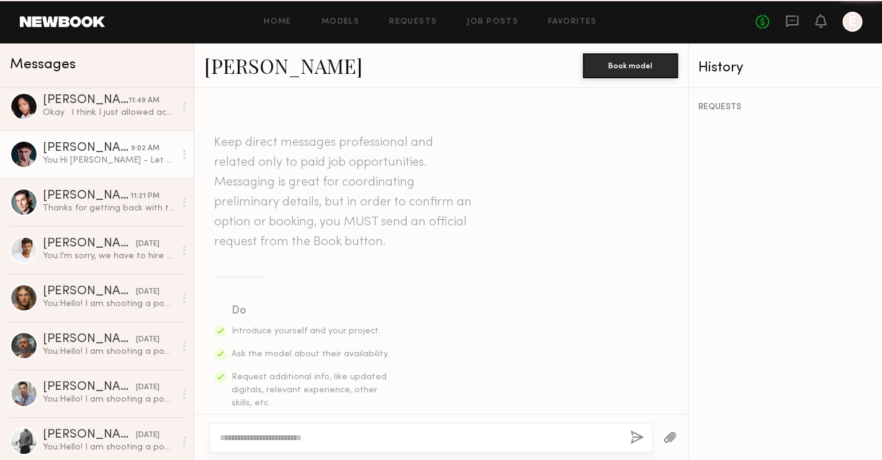
scroll to position [1551, 0]
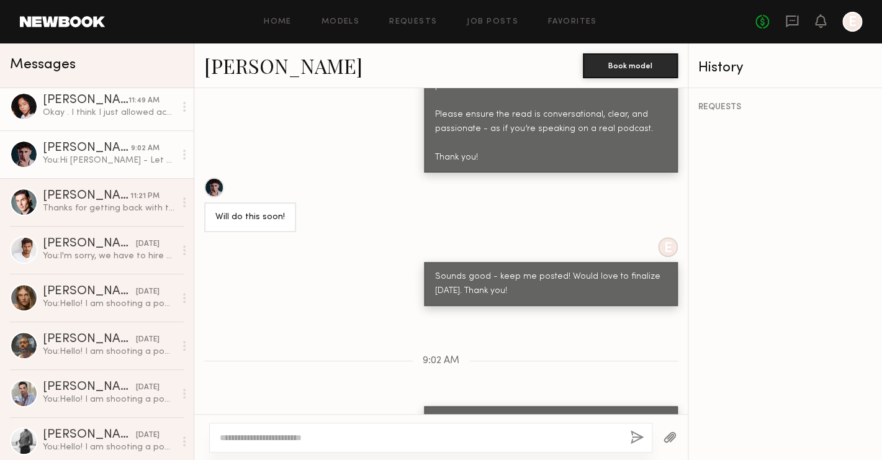
click at [127, 107] on div "[PERSON_NAME]" at bounding box center [86, 100] width 86 height 12
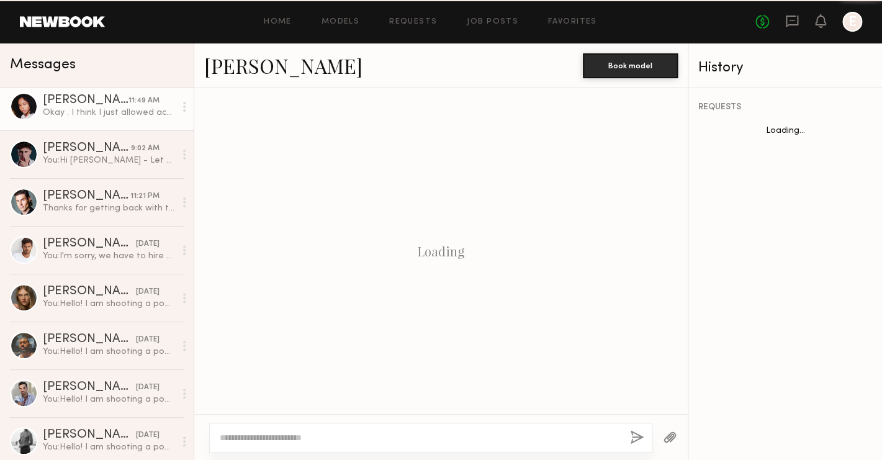
scroll to position [695, 0]
